Goal: Task Accomplishment & Management: Manage account settings

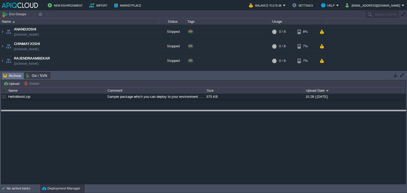
drag, startPoint x: 174, startPoint y: 73, endPoint x: 169, endPoint y: 111, distance: 38.2
click at [169, 111] on body "New Environment Import Marketplace Bonus ₹0.00 Upgrade Account Balance ₹1170.38…" at bounding box center [203, 96] width 407 height 193
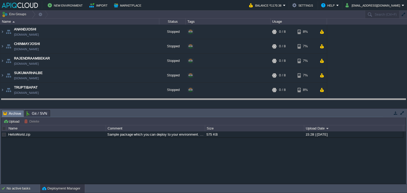
drag, startPoint x: 169, startPoint y: 111, endPoint x: 171, endPoint y: 100, distance: 11.5
click at [171, 100] on body "New Environment Import Marketplace Bonus ₹0.00 Upgrade Account Balance ₹1170.38…" at bounding box center [203, 96] width 407 height 193
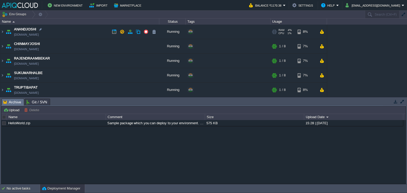
click at [72, 31] on td "ANANDJOSHI [DOMAIN_NAME]" at bounding box center [79, 32] width 159 height 15
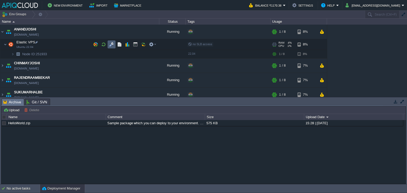
click at [109, 43] on button "button" at bounding box center [111, 44] width 5 height 5
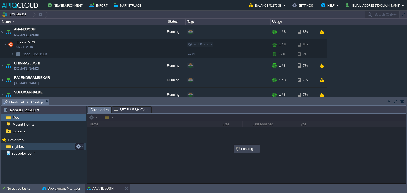
click at [20, 144] on div "myfiles" at bounding box center [43, 146] width 84 height 7
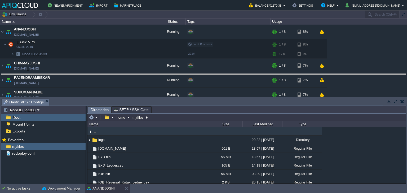
drag, startPoint x: 215, startPoint y: 104, endPoint x: 218, endPoint y: 79, distance: 25.1
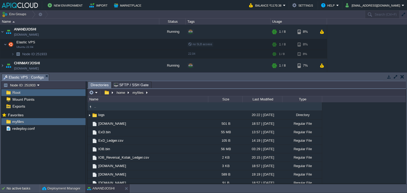
click at [399, 76] on td at bounding box center [402, 77] width 7 height 6
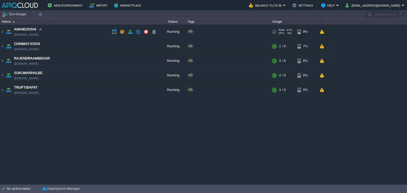
click at [93, 33] on td "ANANDJOSHI [DOMAIN_NAME]" at bounding box center [79, 32] width 159 height 15
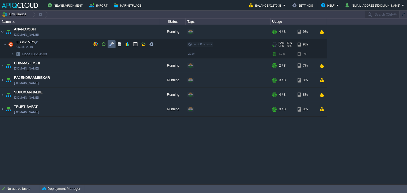
click at [110, 44] on button "button" at bounding box center [111, 44] width 5 height 5
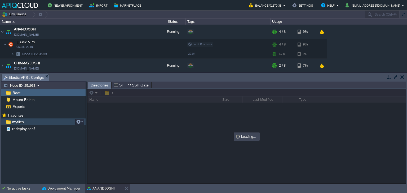
click at [17, 120] on span "myfiles" at bounding box center [18, 122] width 14 height 5
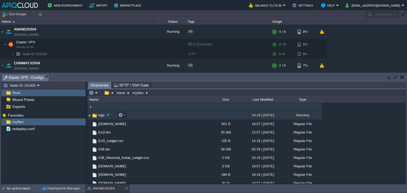
click at [89, 116] on img at bounding box center [89, 115] width 4 height 8
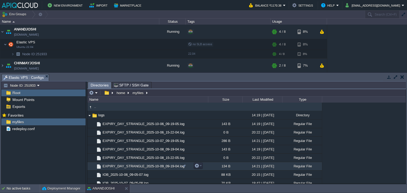
click at [166, 168] on span "EXPIRY_DAY_STRANGLE_2025-10-09_09-19-04.log" at bounding box center [143, 166] width 83 height 5
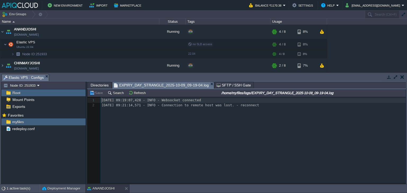
scroll to position [2, 0]
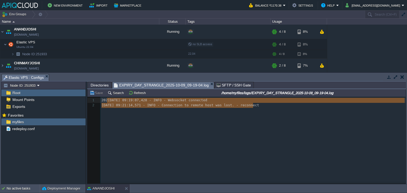
type textarea "2025-10-09 09:19:07,428 - INFO - Websocket connected 2025-10-09 09:21:14,571 - …"
drag, startPoint x: 254, startPoint y: 108, endPoint x: 99, endPoint y: 100, distance: 155.1
click at [402, 79] on button "button" at bounding box center [402, 77] width 4 height 5
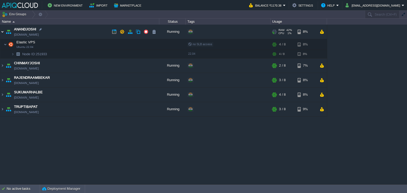
click at [3, 31] on img at bounding box center [2, 32] width 4 height 14
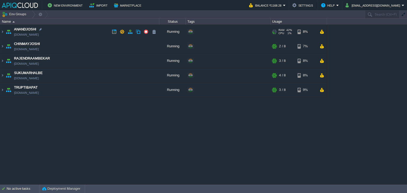
click at [99, 33] on td "ANANDJOSHI [DOMAIN_NAME]" at bounding box center [79, 32] width 159 height 15
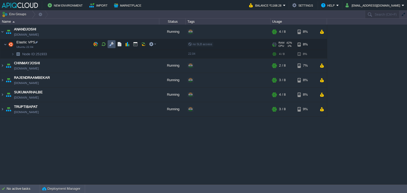
click at [112, 43] on button "button" at bounding box center [111, 44] width 5 height 5
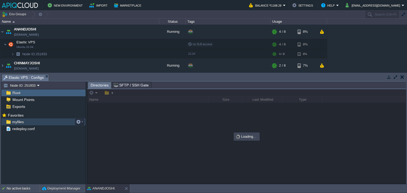
click at [17, 120] on span "myfiles" at bounding box center [18, 122] width 14 height 5
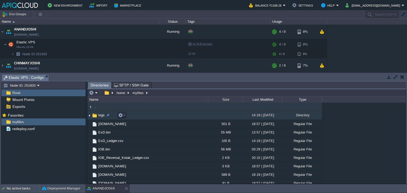
click at [89, 115] on img at bounding box center [89, 115] width 4 height 8
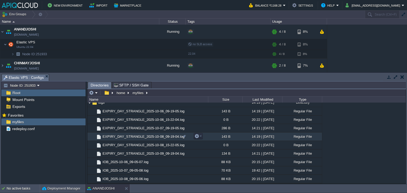
scroll to position [26, 0]
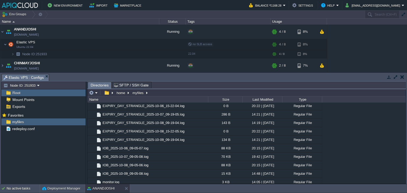
click at [403, 78] on button "button" at bounding box center [402, 77] width 4 height 5
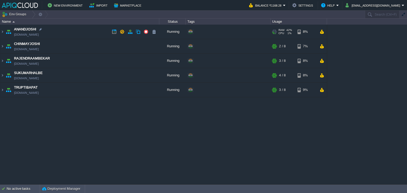
drag, startPoint x: 80, startPoint y: 32, endPoint x: 85, endPoint y: 35, distance: 6.4
click at [80, 32] on td "ANANDJOSHI [DOMAIN_NAME]" at bounding box center [79, 32] width 159 height 15
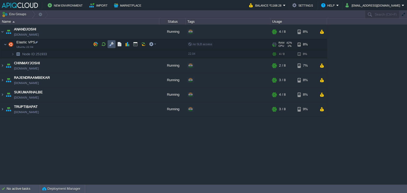
click at [111, 43] on button "button" at bounding box center [111, 44] width 5 height 5
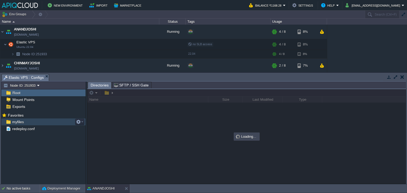
click at [20, 121] on span "myfiles" at bounding box center [18, 122] width 14 height 5
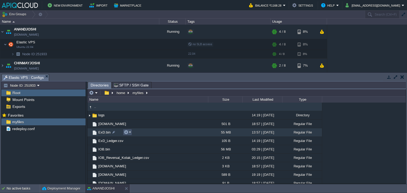
click at [127, 132] on button "button" at bounding box center [126, 132] width 5 height 5
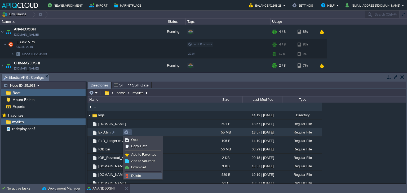
click at [137, 175] on span "Delete" at bounding box center [136, 176] width 10 height 4
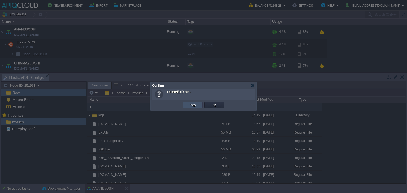
click at [193, 105] on button "Yes" at bounding box center [192, 105] width 9 height 5
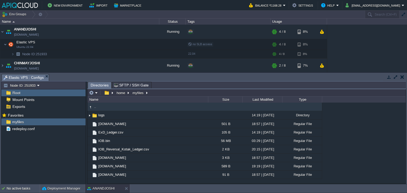
click at [400, 77] on button "button" at bounding box center [402, 77] width 4 height 5
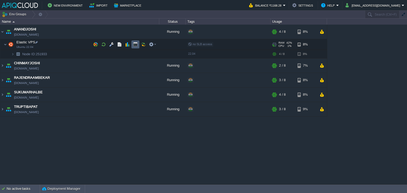
click at [135, 45] on button "button" at bounding box center [135, 44] width 5 height 5
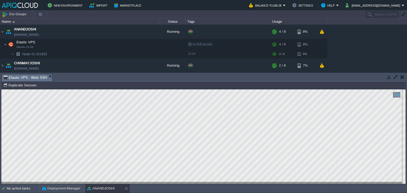
click at [401, 76] on button "button" at bounding box center [402, 77] width 4 height 5
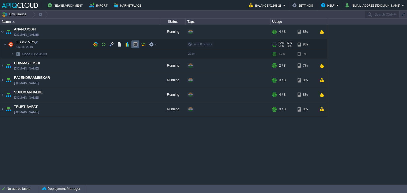
click at [135, 41] on td at bounding box center [135, 45] width 8 height 8
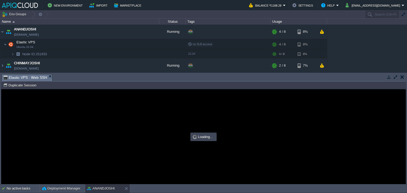
type input "#000000"
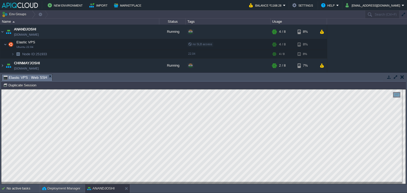
click at [403, 77] on button "button" at bounding box center [402, 77] width 4 height 5
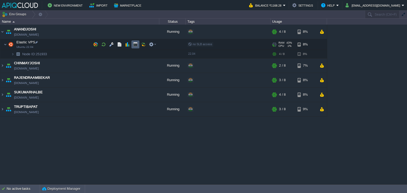
click at [136, 45] on button "button" at bounding box center [135, 44] width 5 height 5
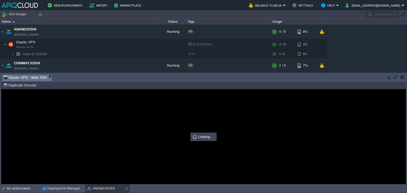
type input "#000000"
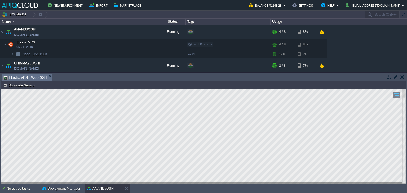
click at [401, 79] on button "button" at bounding box center [402, 77] width 4 height 5
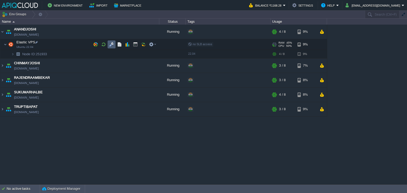
click at [112, 44] on button "button" at bounding box center [111, 44] width 5 height 5
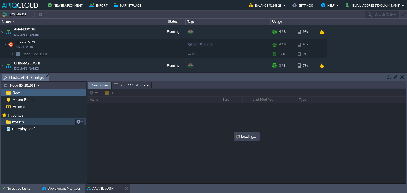
drag, startPoint x: 20, startPoint y: 121, endPoint x: 16, endPoint y: 122, distance: 3.8
click at [16, 122] on span "myfiles" at bounding box center [18, 122] width 14 height 5
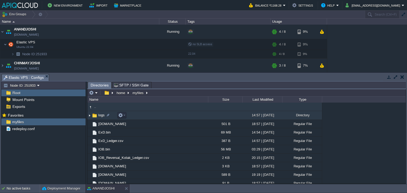
click at [89, 116] on img at bounding box center [89, 115] width 4 height 8
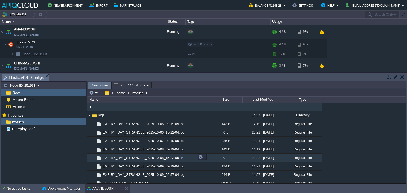
scroll to position [26, 0]
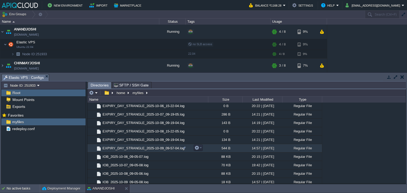
click at [163, 149] on span "EXPIRY_DAY_STRANGLE_2025-10-09_09-57-04.log" at bounding box center [143, 148] width 83 height 5
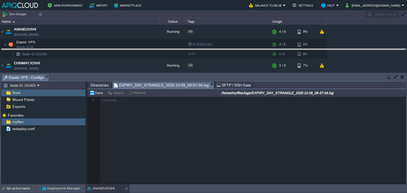
drag, startPoint x: 248, startPoint y: 77, endPoint x: 248, endPoint y: 53, distance: 23.8
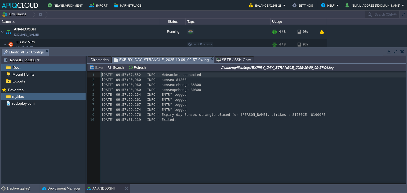
scroll to position [2, 0]
click at [403, 54] on td at bounding box center [402, 51] width 7 height 6
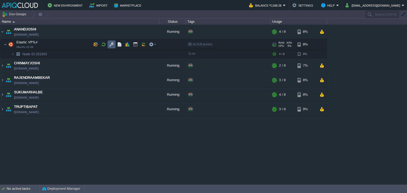
click at [111, 45] on button "button" at bounding box center [111, 44] width 5 height 5
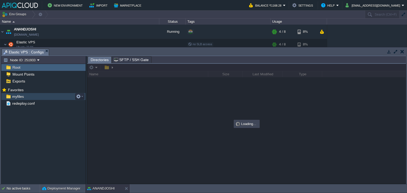
click at [16, 93] on div "myfiles" at bounding box center [43, 96] width 84 height 7
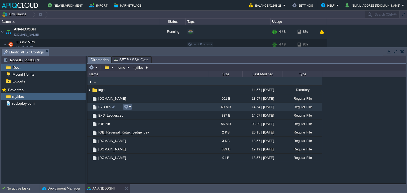
click at [128, 106] on button "button" at bounding box center [126, 107] width 5 height 5
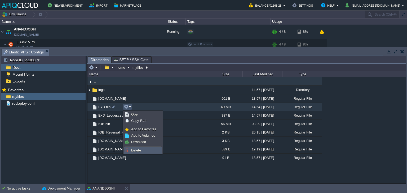
click at [140, 150] on span "Delete" at bounding box center [136, 151] width 10 height 4
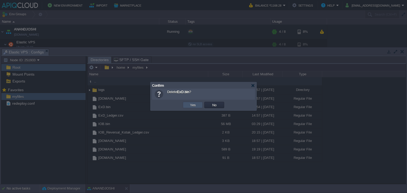
click at [194, 106] on button "Yes" at bounding box center [192, 105] width 9 height 5
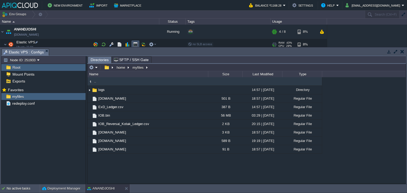
click at [136, 44] on button "button" at bounding box center [135, 44] width 5 height 5
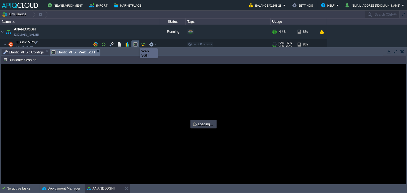
scroll to position [0, 0]
type input "#000000"
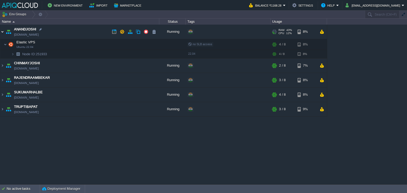
click at [3, 33] on img at bounding box center [2, 32] width 4 height 14
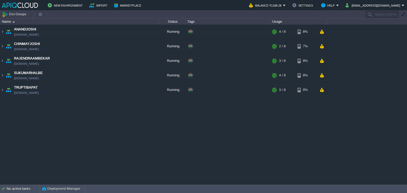
click at [176, 154] on div "ANANDJOSHI anandjoshi.in1.apiqcloud.com Running + Add to Env Group RAM 43% CPU …" at bounding box center [203, 105] width 407 height 160
